Goal: Task Accomplishment & Management: Use online tool/utility

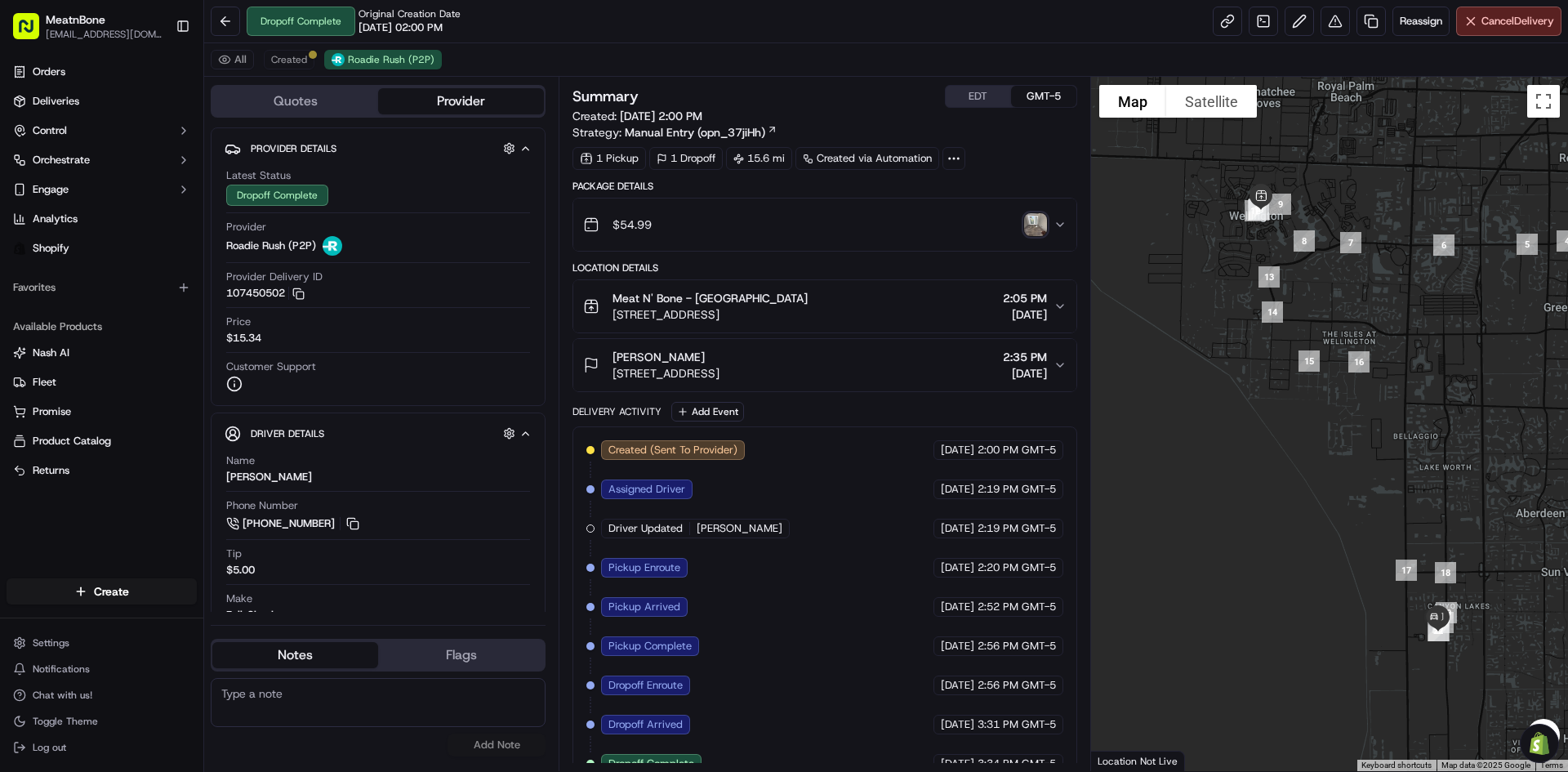
click at [1030, 227] on img "button" at bounding box center [1036, 224] width 23 height 23
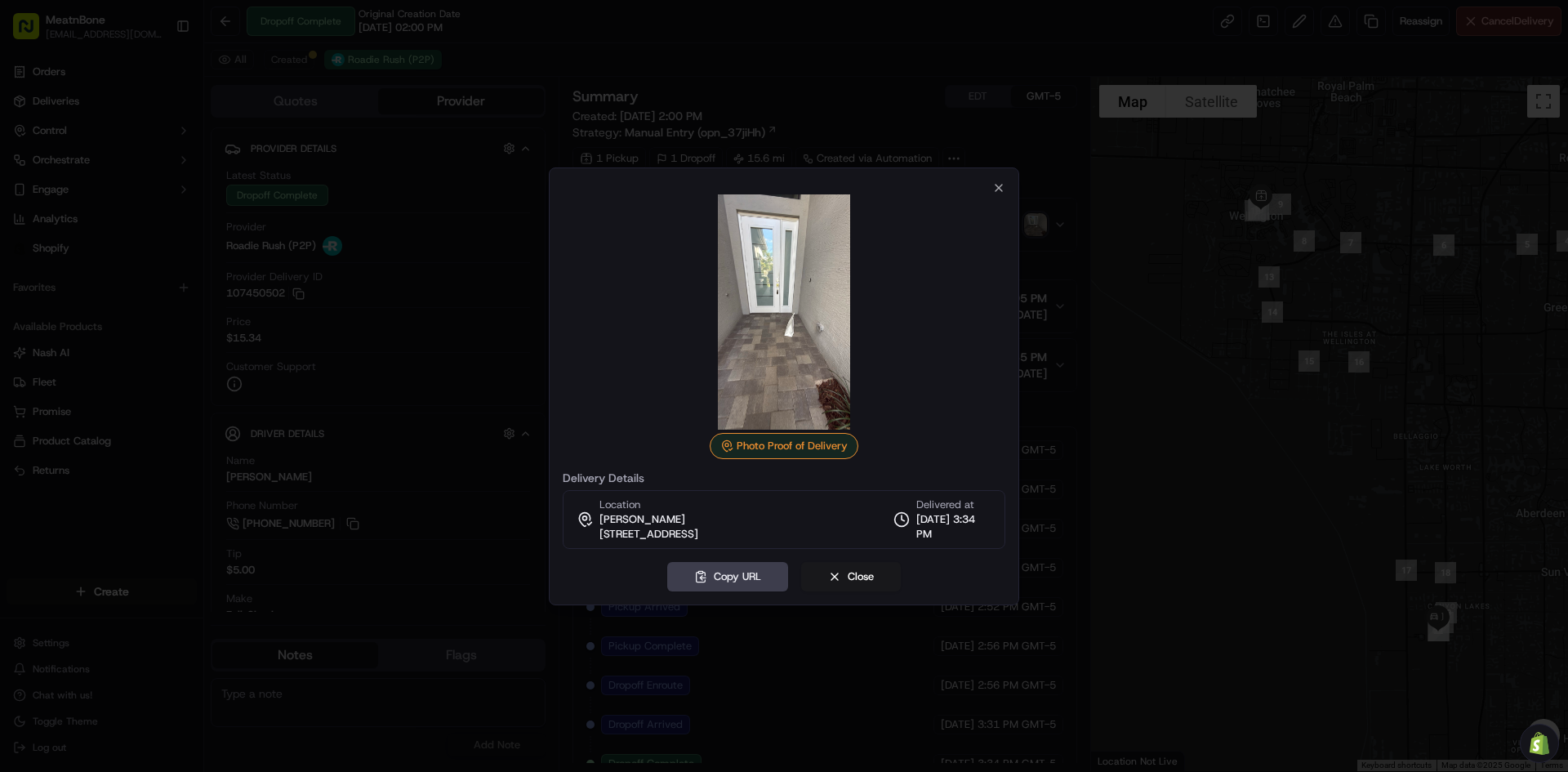
click at [1087, 276] on div at bounding box center [784, 386] width 1568 height 772
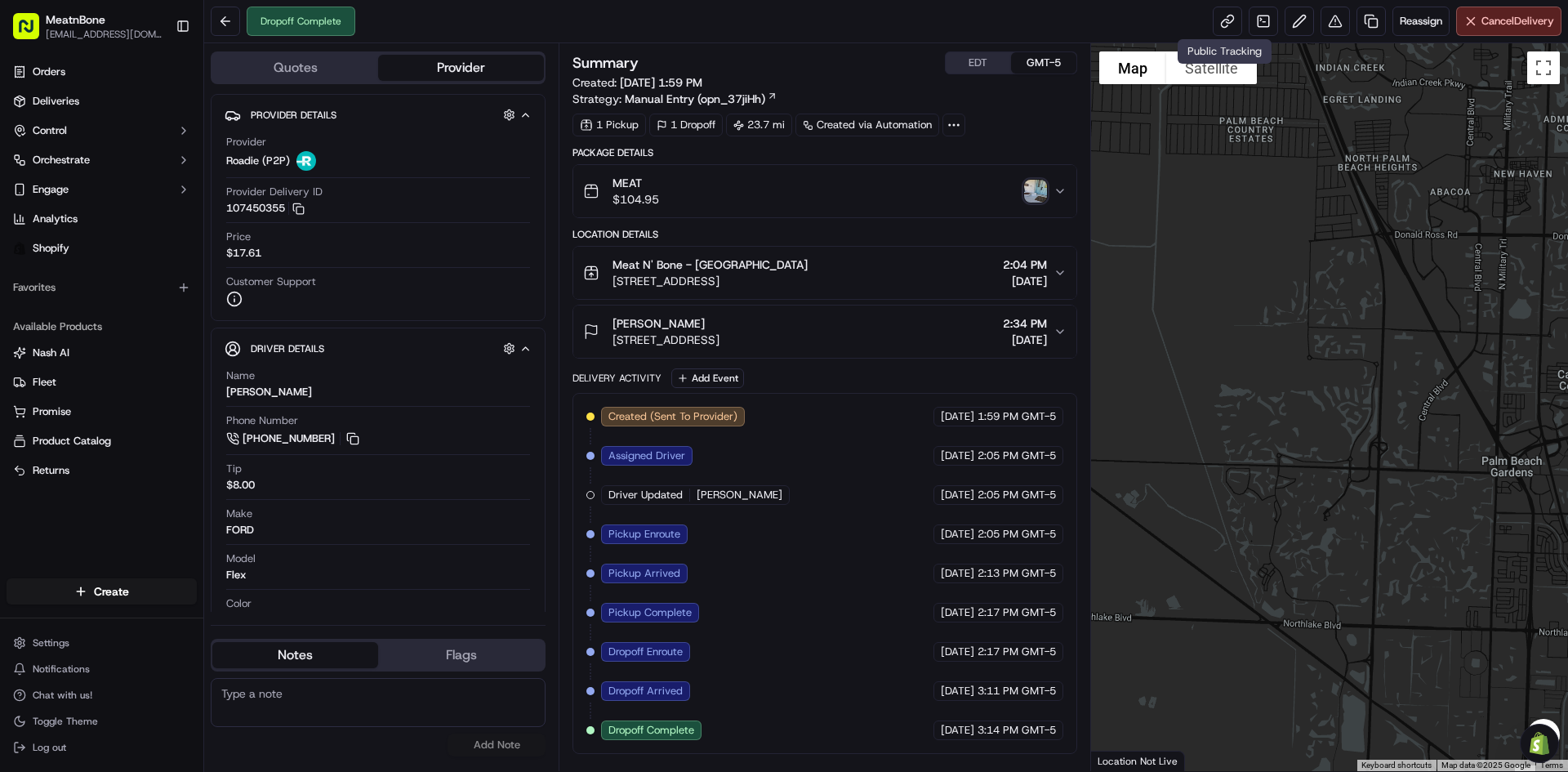
click at [1029, 204] on div "MEAT $104.95" at bounding box center [818, 191] width 469 height 33
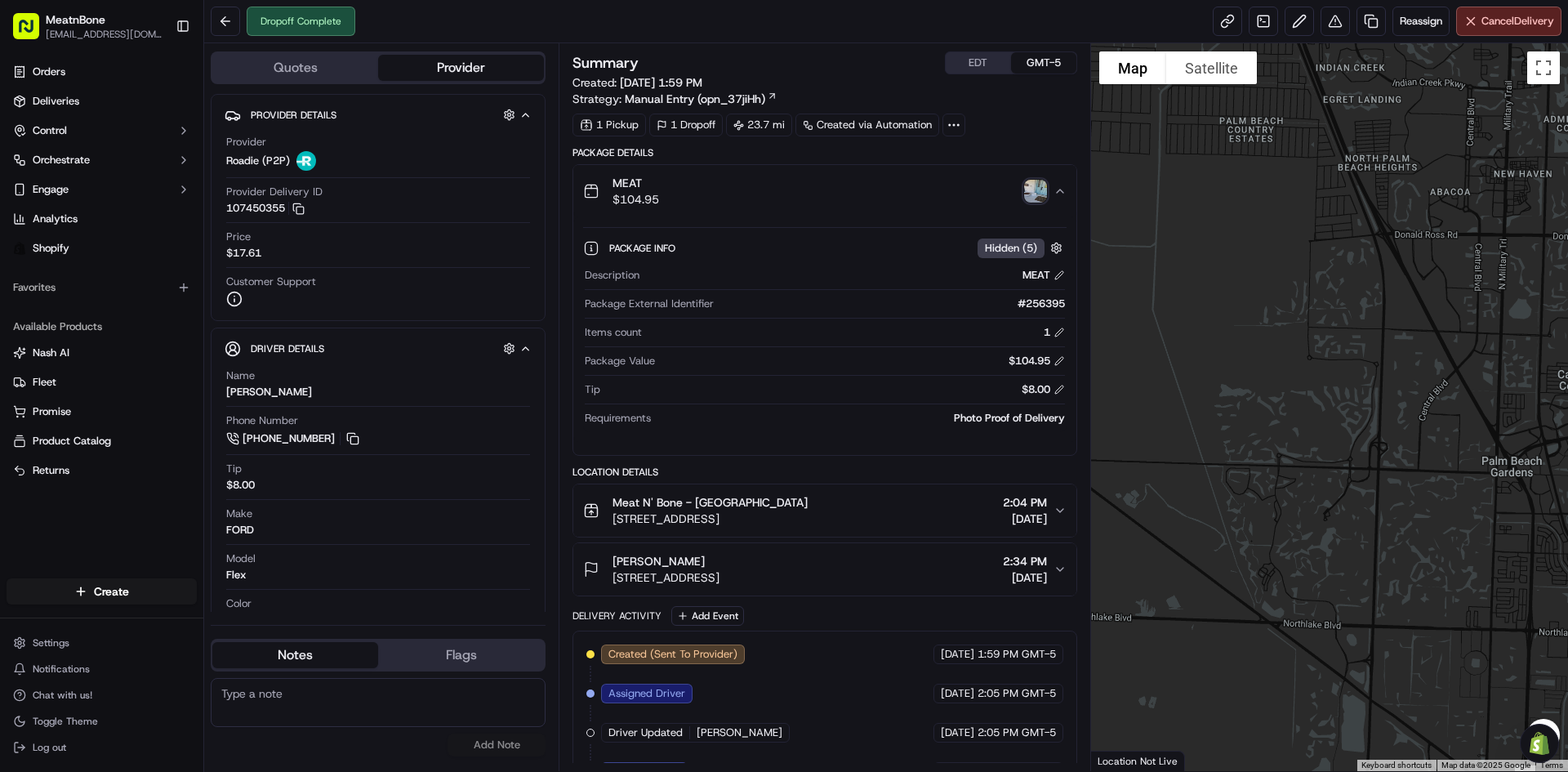
click at [1030, 196] on img "button" at bounding box center [1036, 191] width 23 height 23
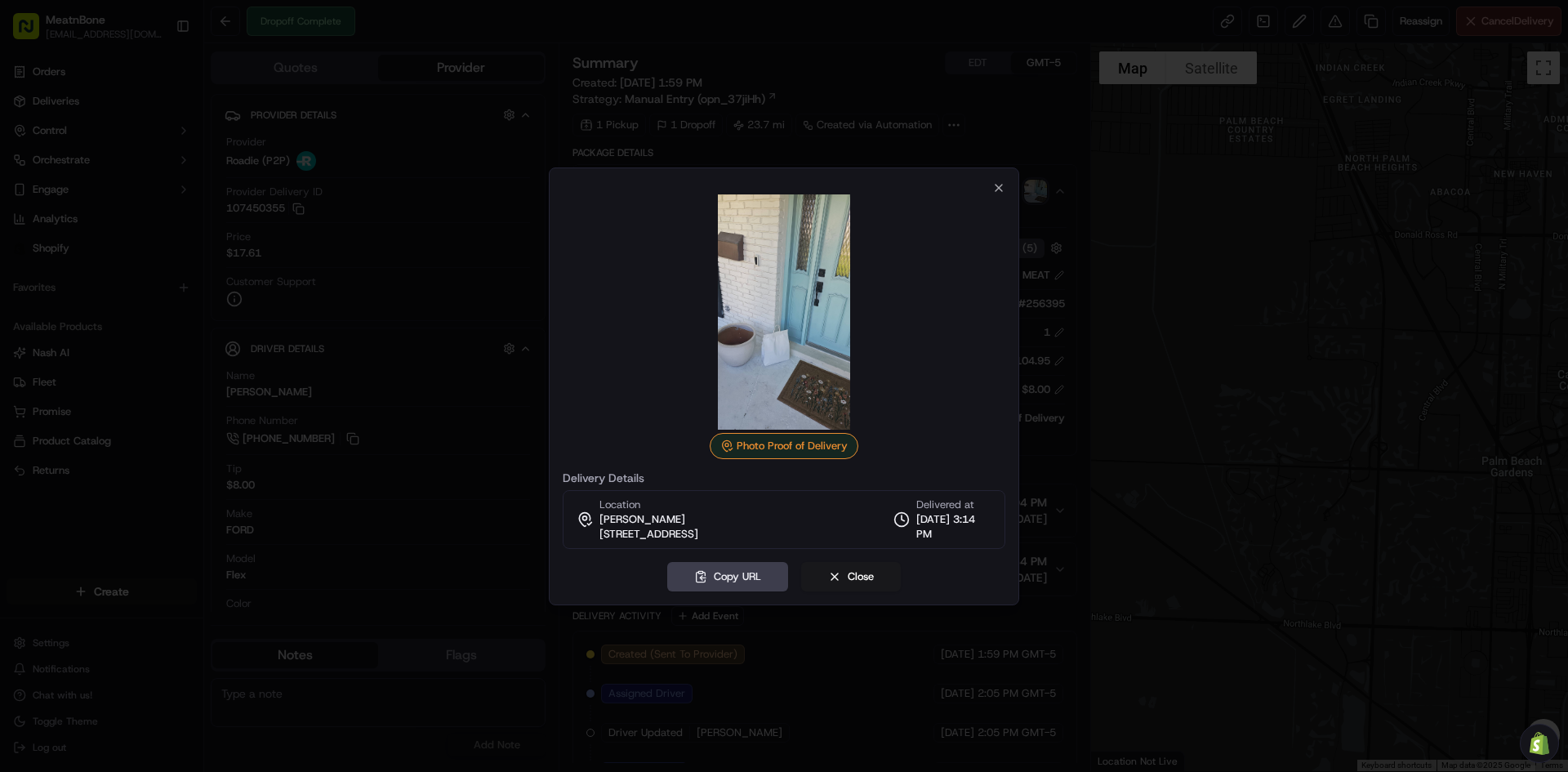
click at [1184, 239] on div at bounding box center [784, 386] width 1568 height 772
